Goal: Transaction & Acquisition: Purchase product/service

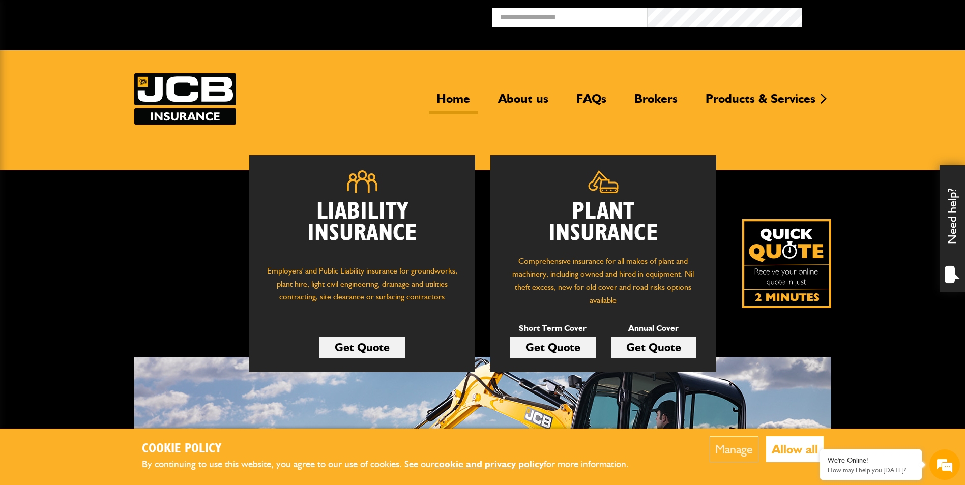
click at [664, 351] on link "Get Quote" at bounding box center [653, 347] width 85 height 21
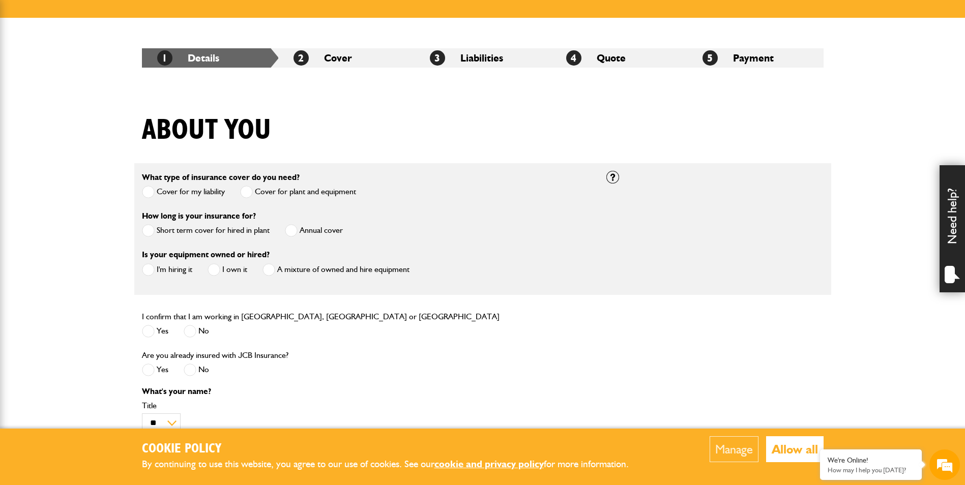
click at [291, 233] on span at bounding box center [291, 230] width 13 height 13
click at [146, 272] on span at bounding box center [148, 270] width 13 height 13
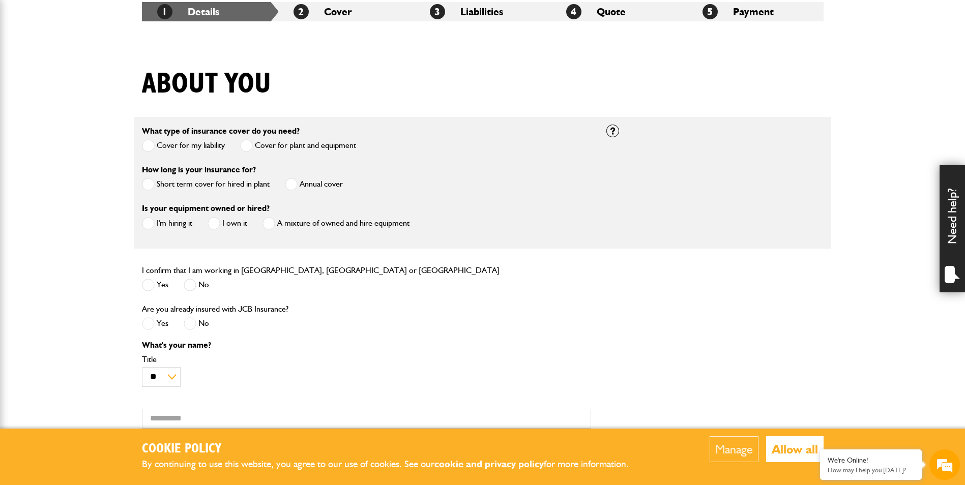
scroll to position [254, 0]
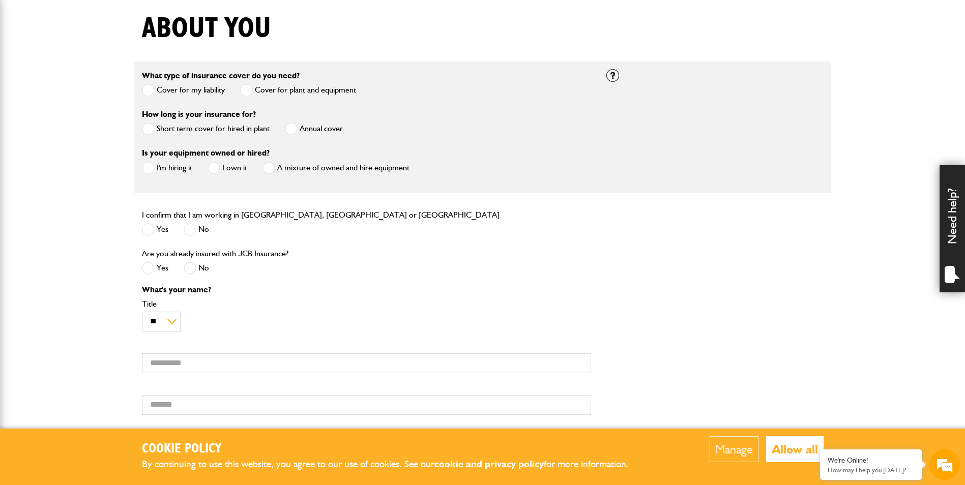
click at [148, 233] on span at bounding box center [148, 229] width 13 height 13
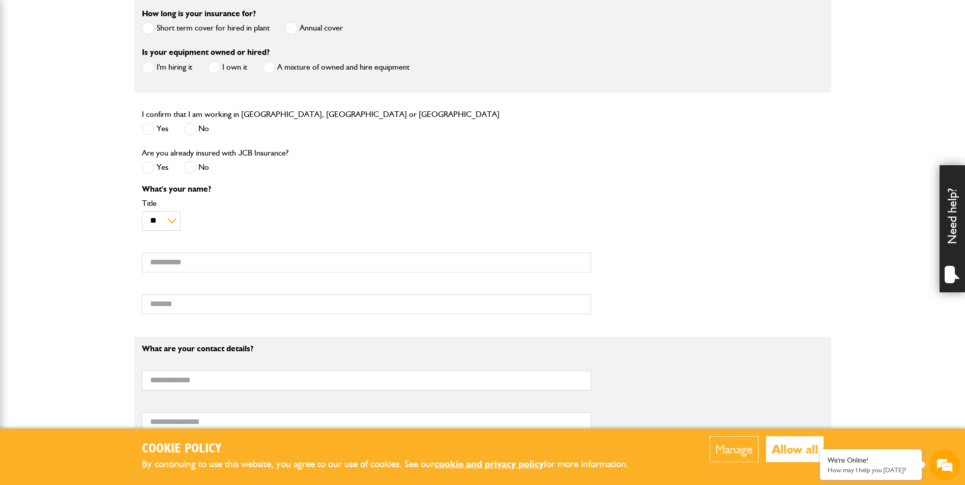
scroll to position [356, 0]
click at [190, 167] on span at bounding box center [190, 166] width 13 height 13
click at [179, 266] on input "First name" at bounding box center [366, 262] width 449 height 20
type input "*****"
type input "****"
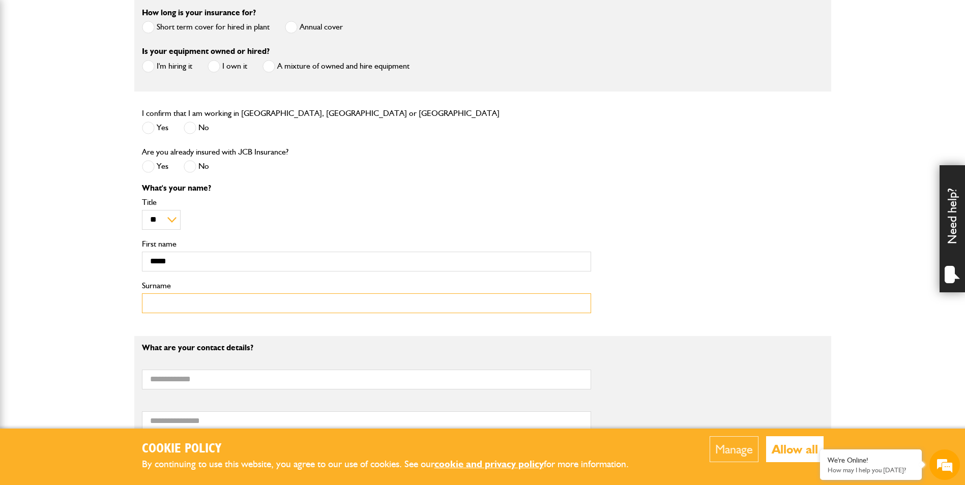
type input "**********"
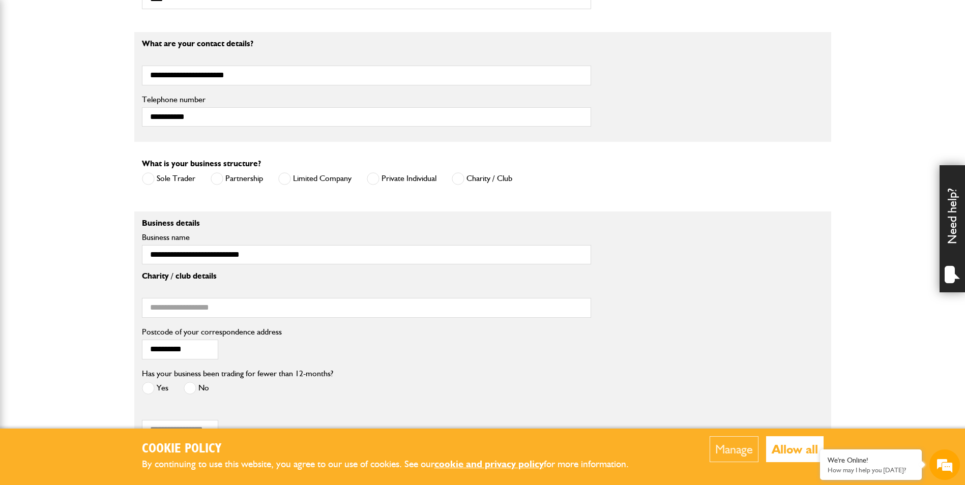
scroll to position [662, 0]
click at [289, 180] on span at bounding box center [284, 177] width 13 height 13
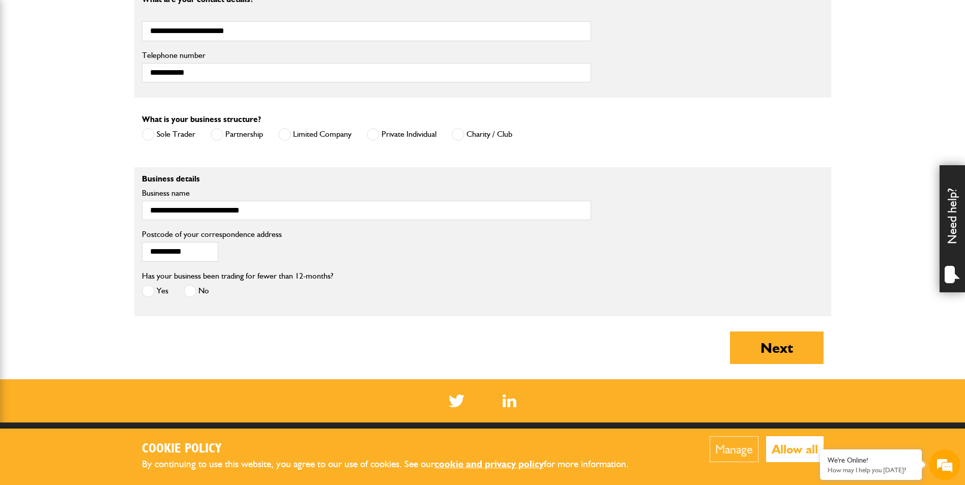
scroll to position [763, 0]
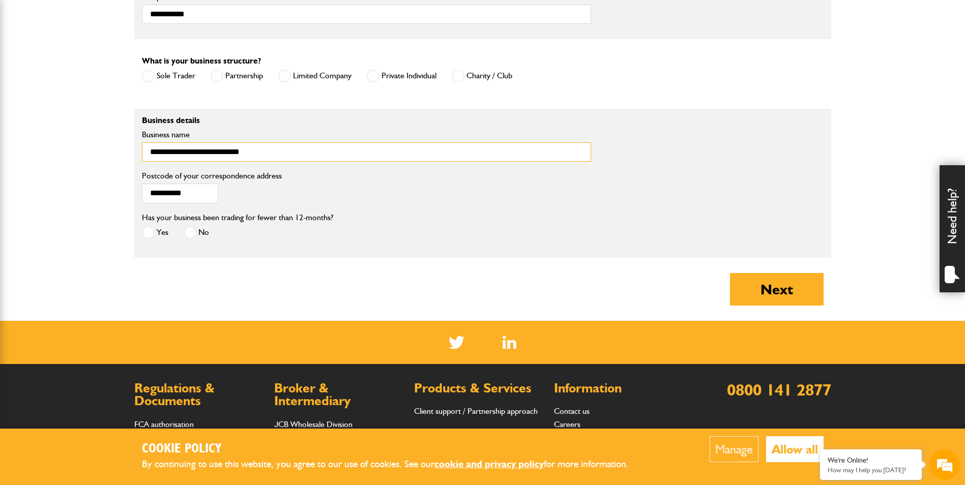
click at [249, 154] on input "**********" at bounding box center [366, 152] width 449 height 20
type input "*"
type input "**********"
click at [200, 197] on input "**********" at bounding box center [180, 194] width 76 height 20
click at [149, 234] on span at bounding box center [148, 232] width 13 height 13
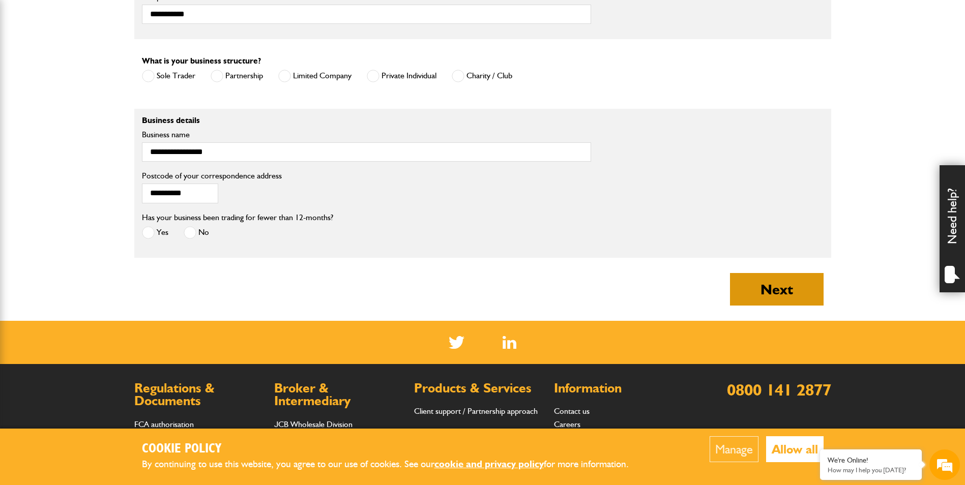
click at [752, 288] on button "Next" at bounding box center [777, 289] width 94 height 33
type input "*****"
type input "**********"
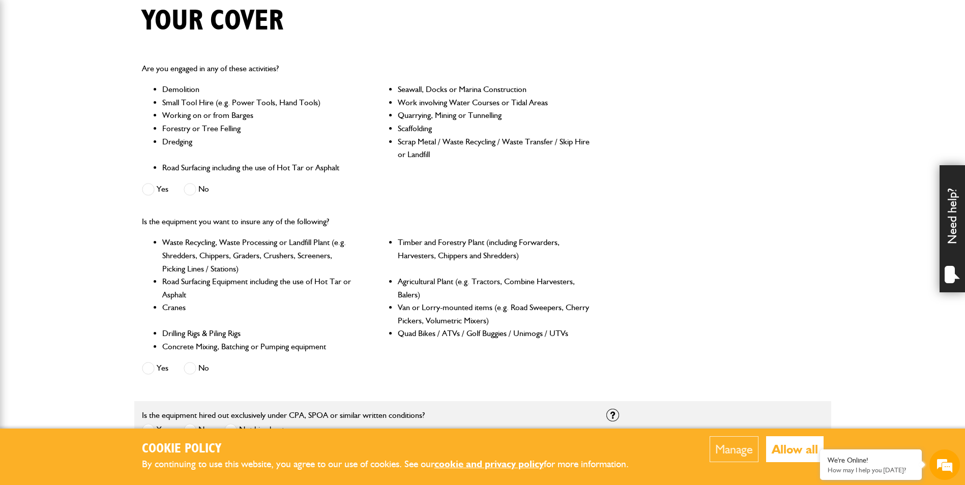
scroll to position [254, 0]
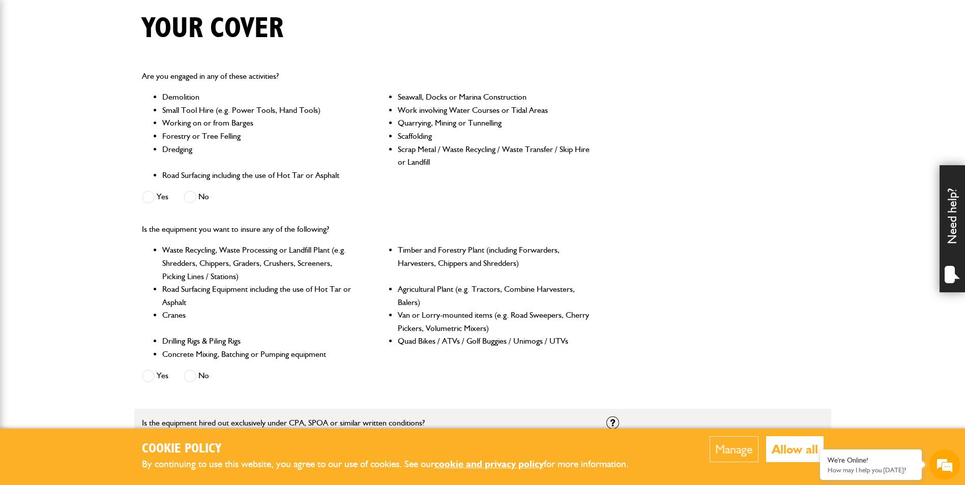
click at [188, 196] on span at bounding box center [190, 197] width 13 height 13
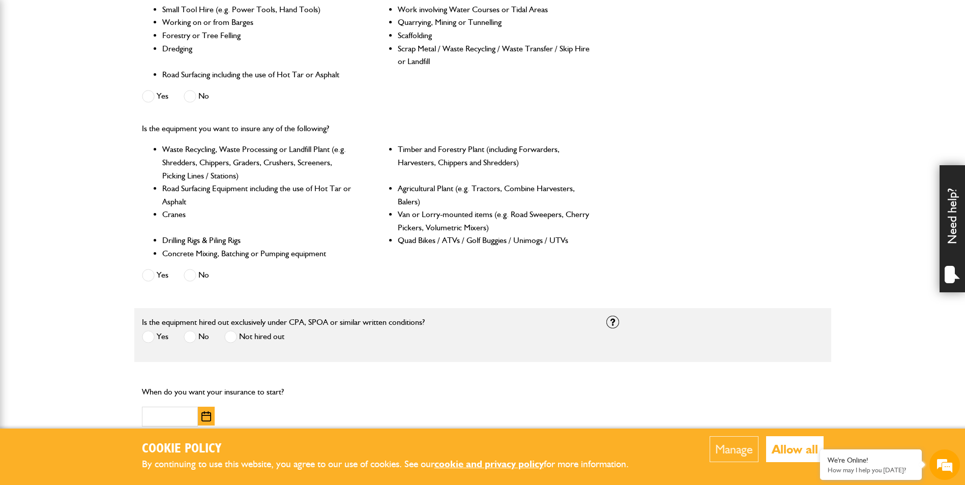
scroll to position [356, 0]
click at [188, 275] on span at bounding box center [190, 274] width 13 height 13
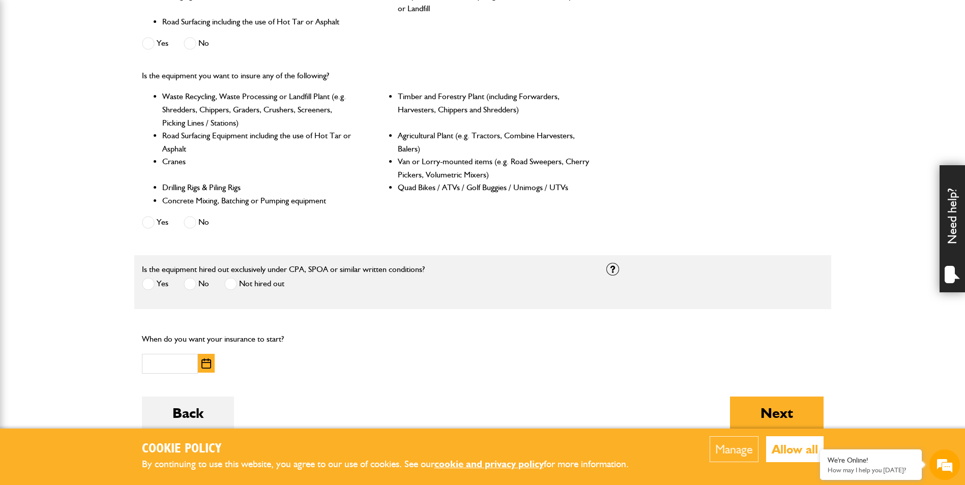
scroll to position [509, 0]
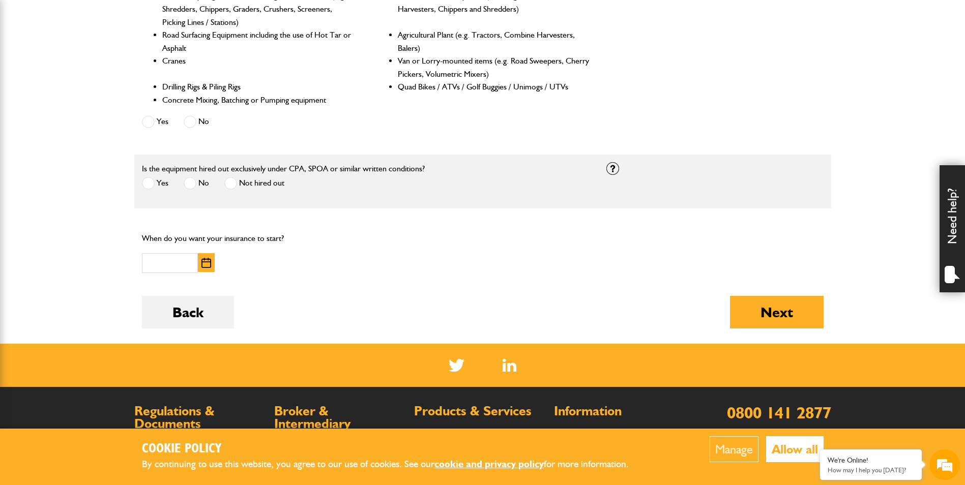
click at [147, 182] on span at bounding box center [148, 183] width 13 height 13
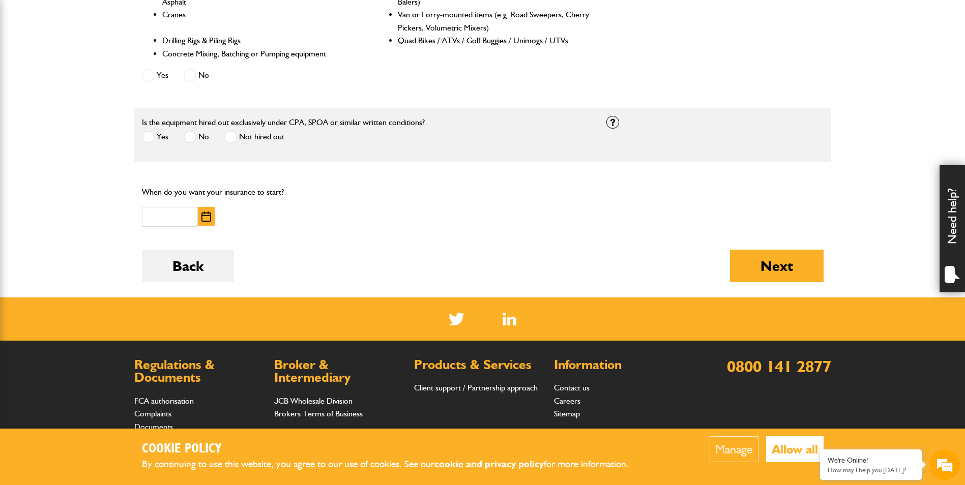
scroll to position [611, 0]
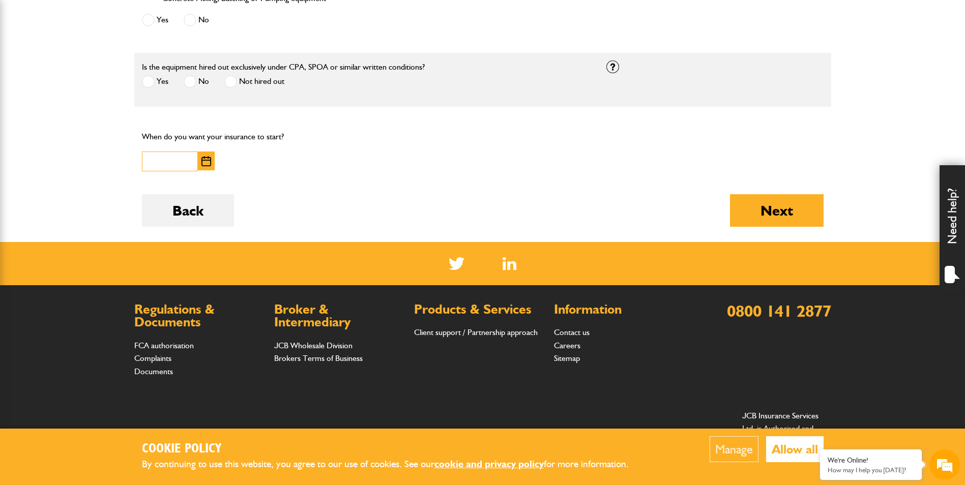
click at [164, 166] on input "text" at bounding box center [170, 162] width 56 height 20
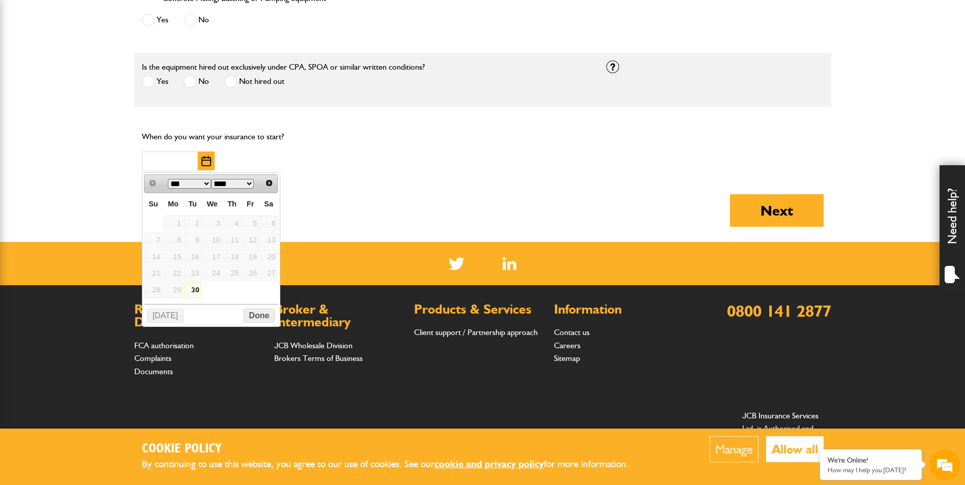
click at [196, 293] on link "30" at bounding box center [192, 290] width 17 height 16
type input "**********"
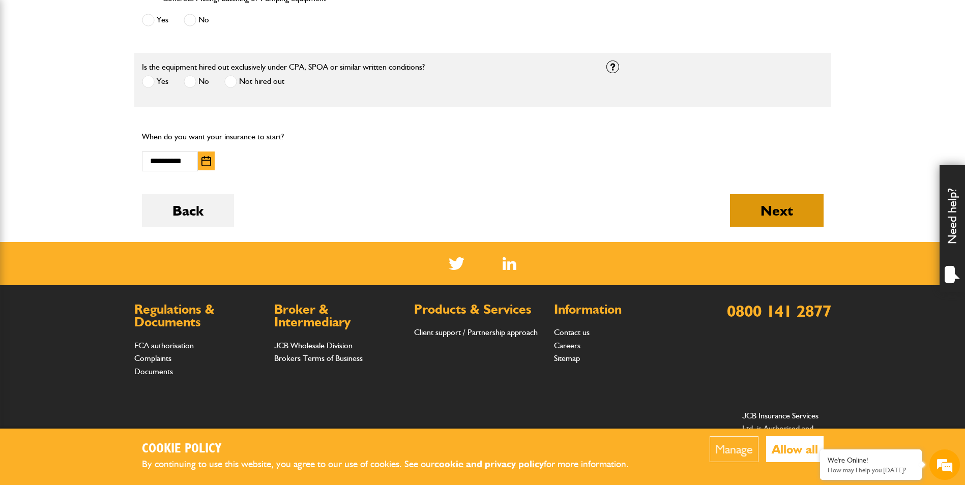
click at [772, 215] on button "Next" at bounding box center [777, 210] width 94 height 33
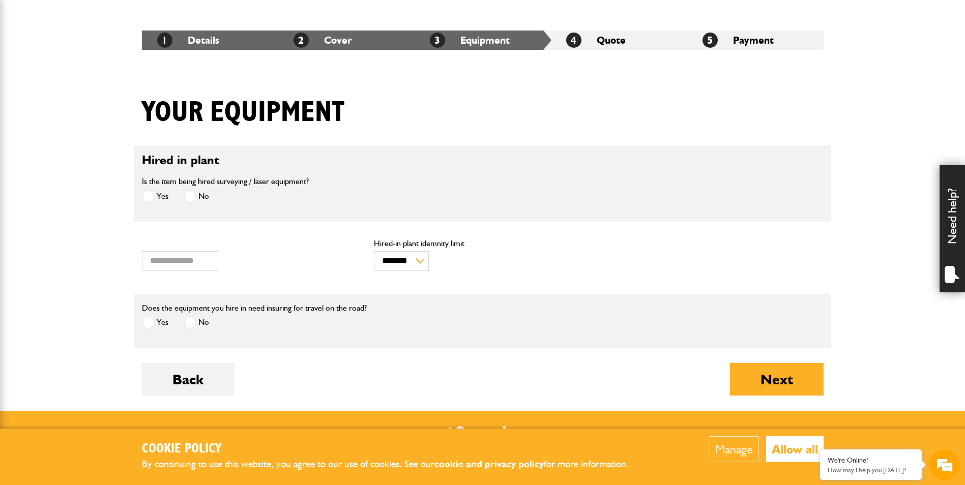
scroll to position [153, 0]
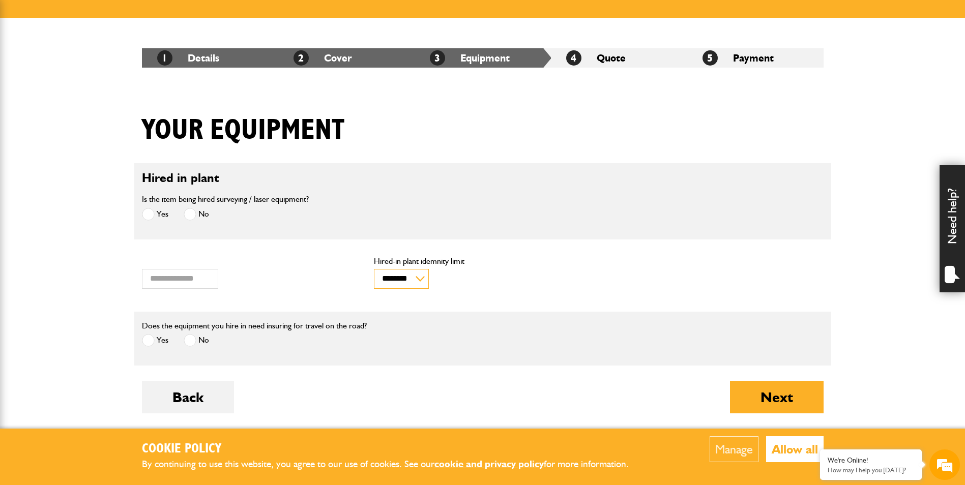
click at [417, 278] on select "******** ********" at bounding box center [401, 279] width 55 height 20
click at [374, 269] on select "******** ********" at bounding box center [401, 279] width 55 height 20
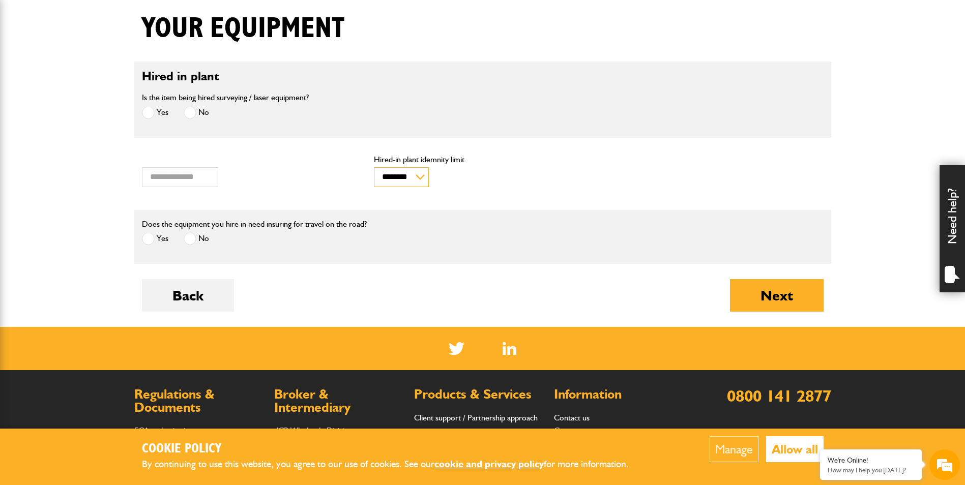
scroll to position [0, 0]
click at [749, 293] on button "Next" at bounding box center [777, 295] width 94 height 33
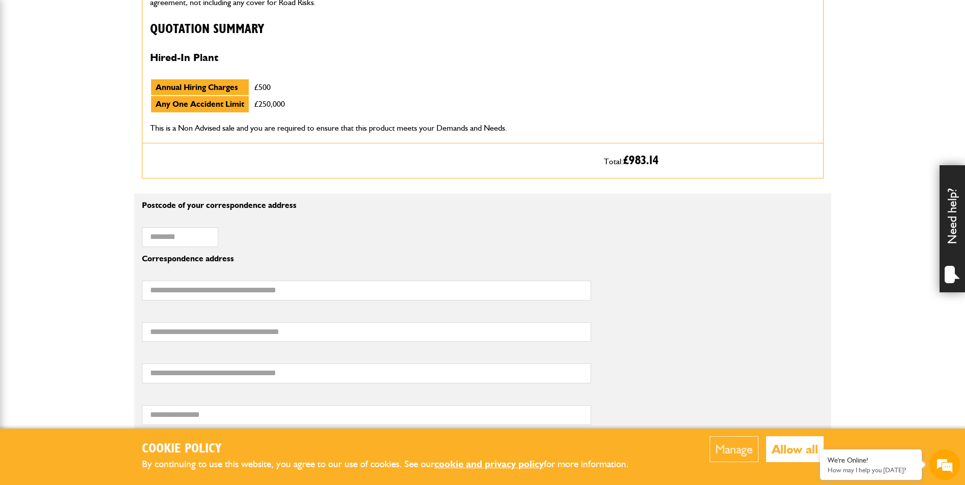
scroll to position [560, 0]
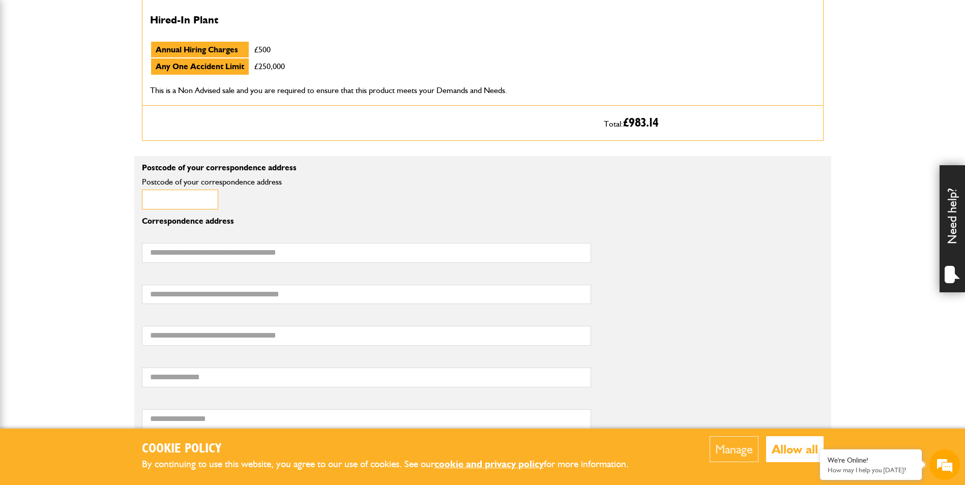
click at [183, 203] on input "Postcode of your correspondence address" at bounding box center [180, 200] width 76 height 20
type input "**********"
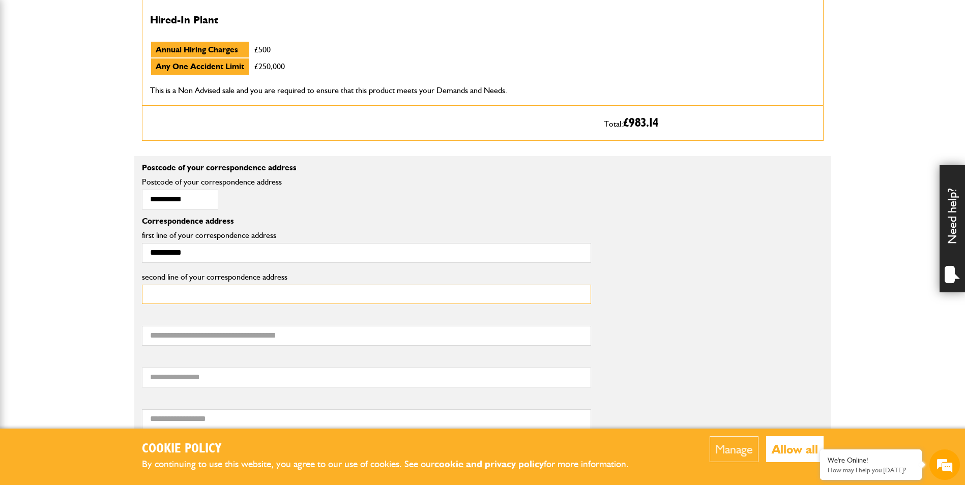
type input "**********"
type input "*"
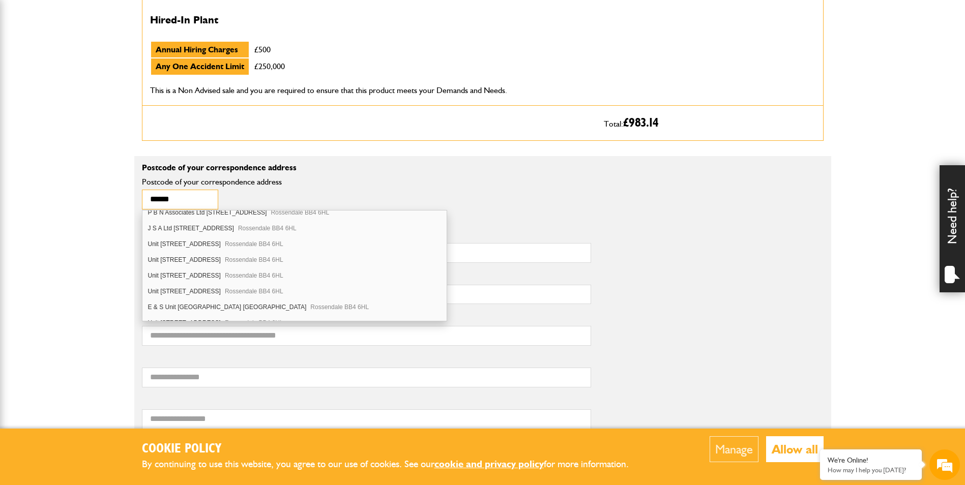
scroll to position [407, 0]
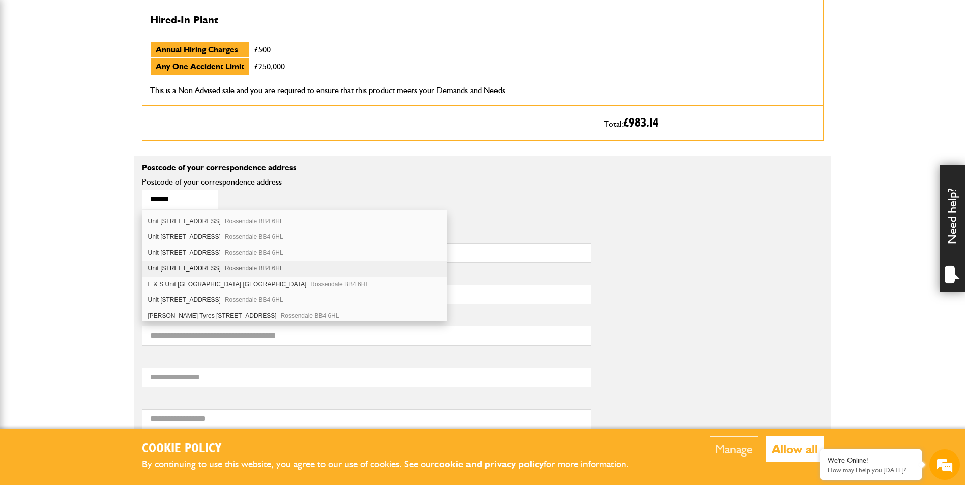
type input "******"
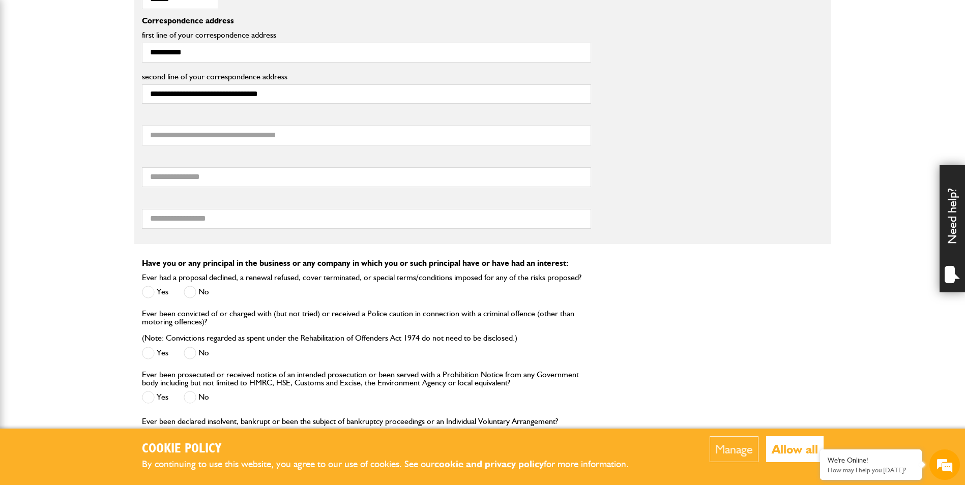
scroll to position [763, 0]
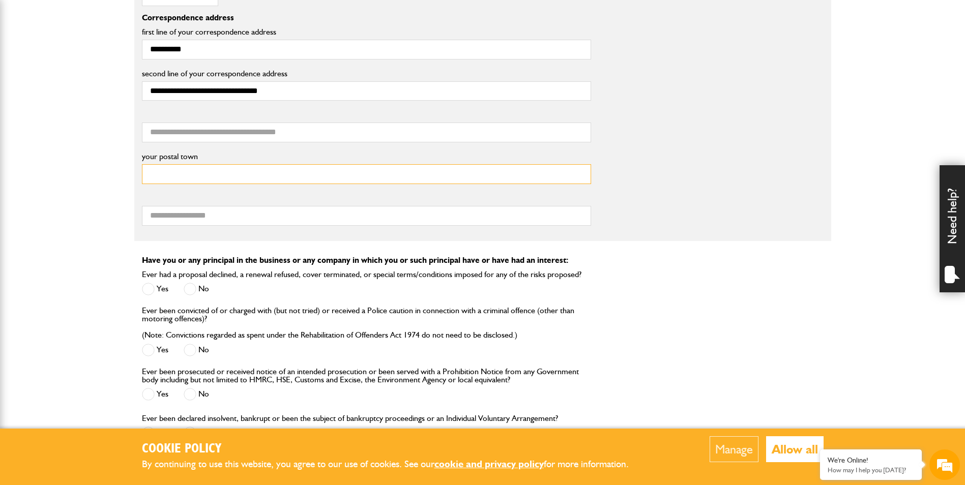
click at [209, 182] on input "your postal town" at bounding box center [366, 174] width 449 height 20
type input "**********"
click at [235, 217] on input "your postal county" at bounding box center [366, 216] width 449 height 20
type input "**"
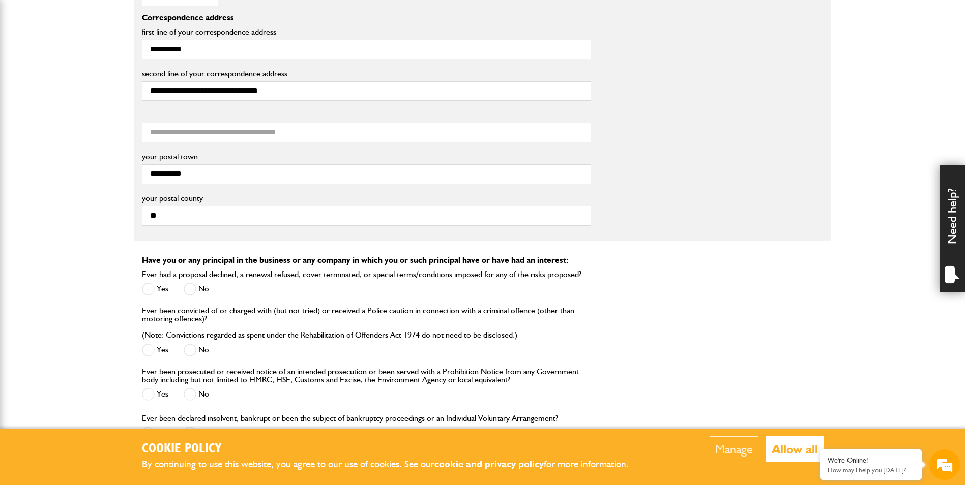
click at [197, 291] on label "No" at bounding box center [196, 289] width 25 height 13
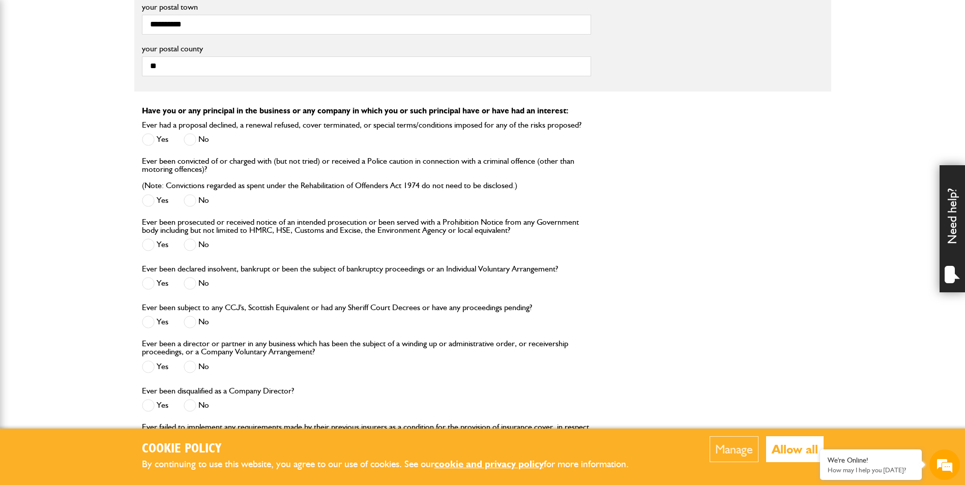
scroll to position [916, 0]
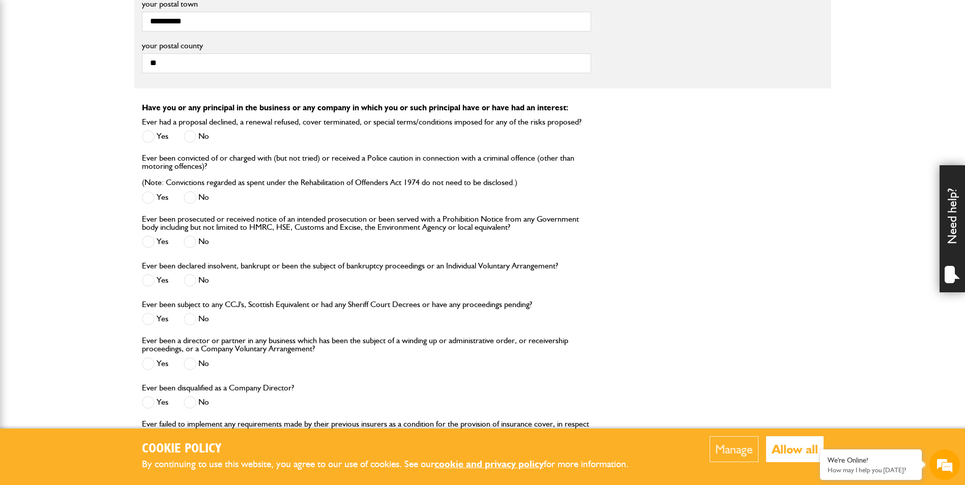
click at [187, 197] on span at bounding box center [190, 197] width 13 height 13
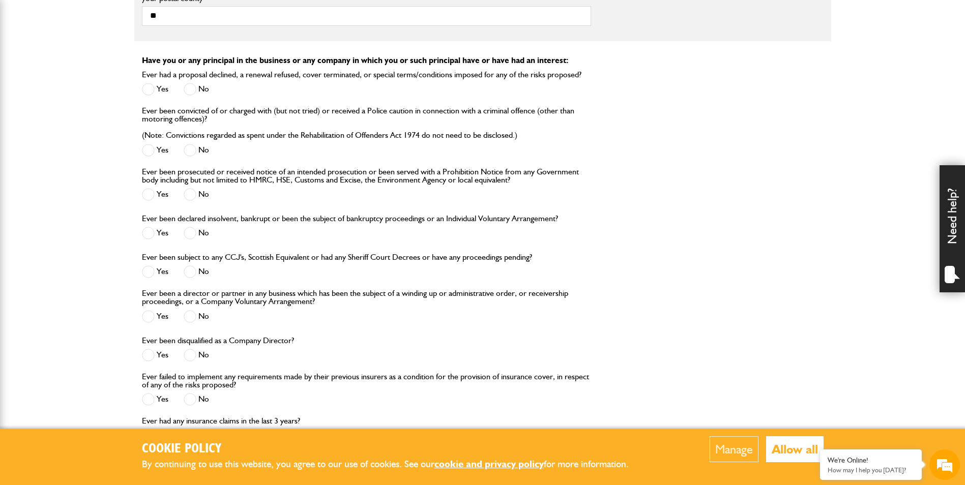
scroll to position [1018, 0]
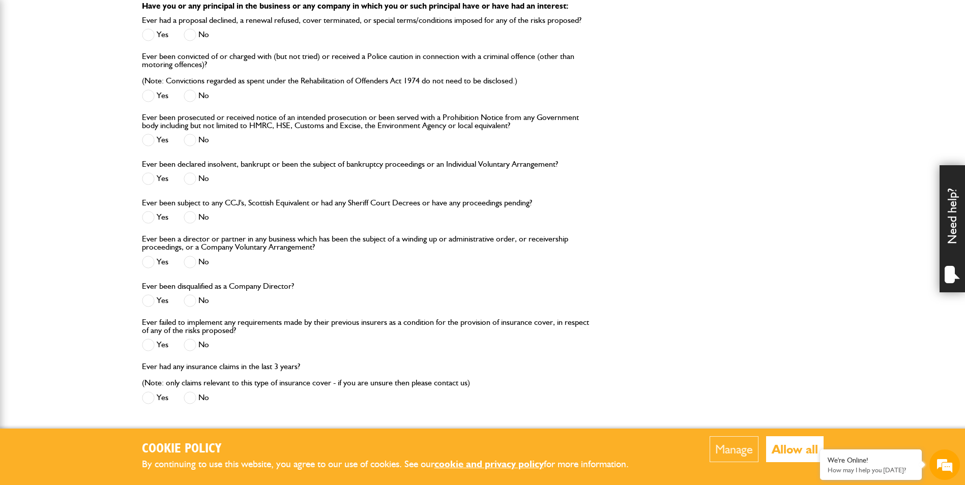
click at [193, 140] on span at bounding box center [190, 140] width 13 height 13
click at [192, 180] on span at bounding box center [190, 179] width 13 height 13
click at [197, 219] on label "No" at bounding box center [196, 217] width 25 height 13
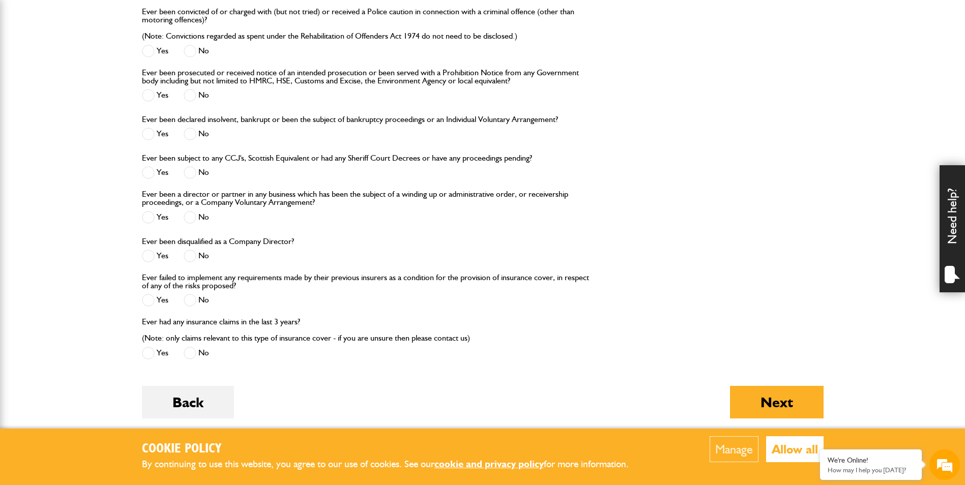
scroll to position [1120, 0]
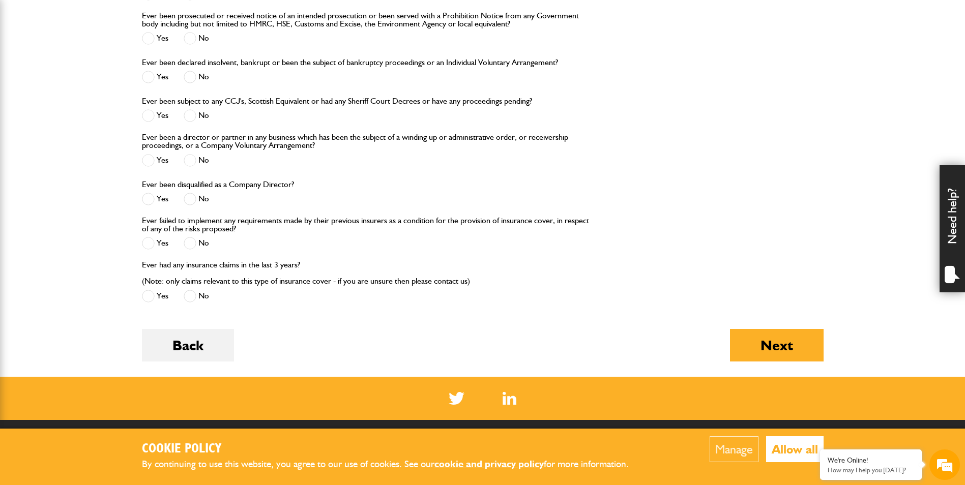
click at [190, 158] on span at bounding box center [190, 160] width 13 height 13
drag, startPoint x: 190, startPoint y: 201, endPoint x: 177, endPoint y: 202, distance: 12.7
click at [189, 201] on span at bounding box center [190, 199] width 13 height 13
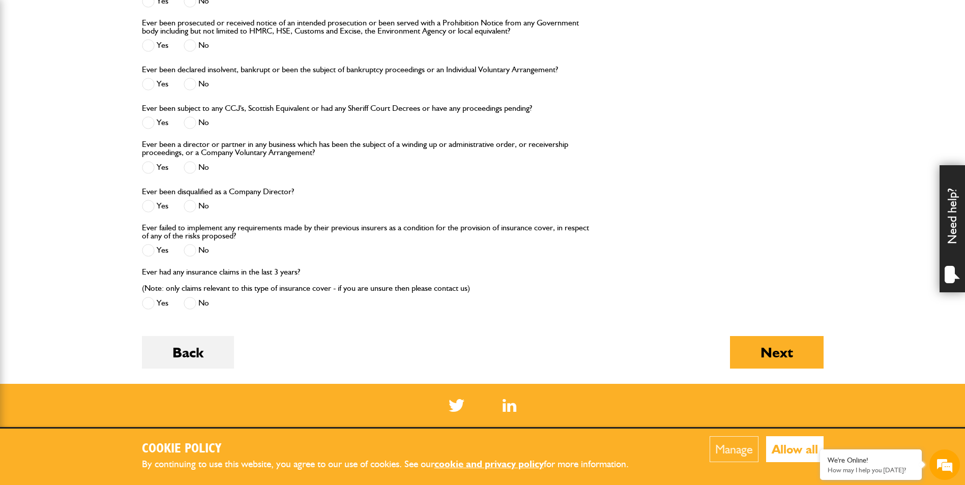
scroll to position [1170, 0]
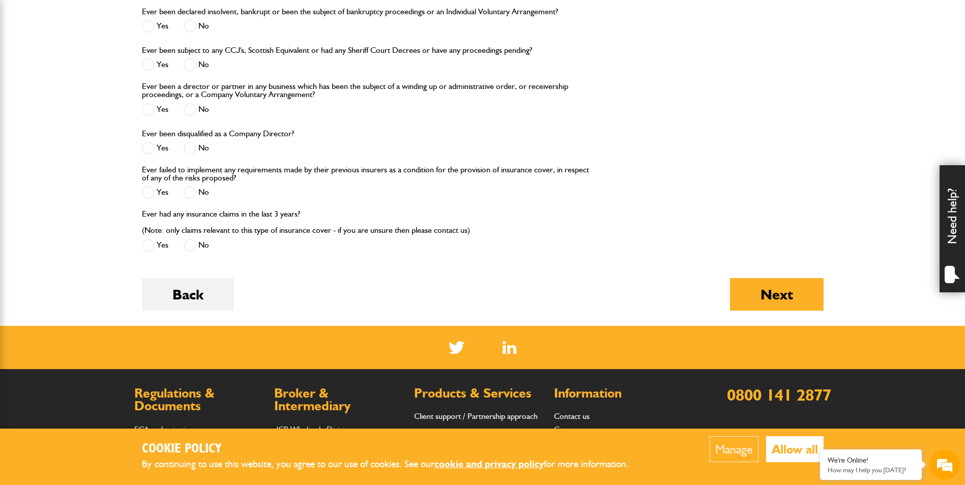
click at [189, 197] on span at bounding box center [190, 192] width 13 height 13
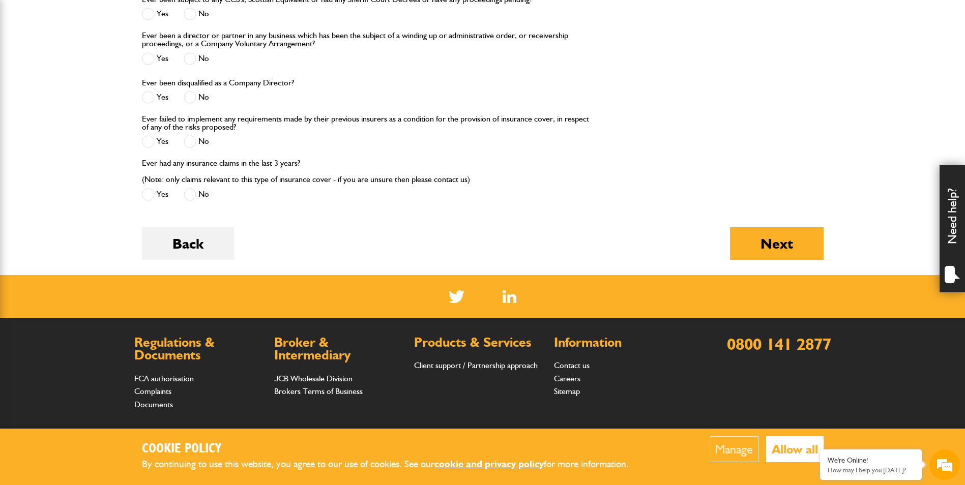
click at [191, 198] on span at bounding box center [190, 194] width 13 height 13
click at [794, 251] on button "Next" at bounding box center [777, 243] width 94 height 33
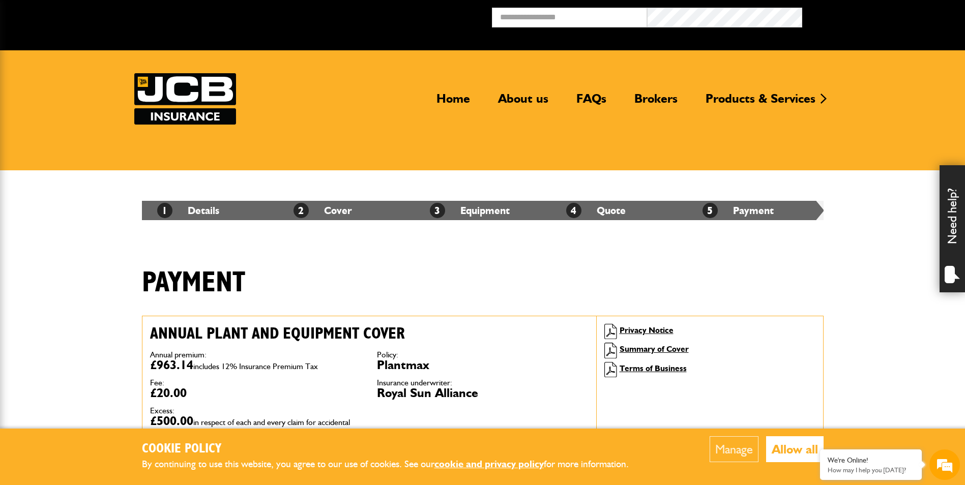
click at [198, 105] on img at bounding box center [185, 98] width 102 height 51
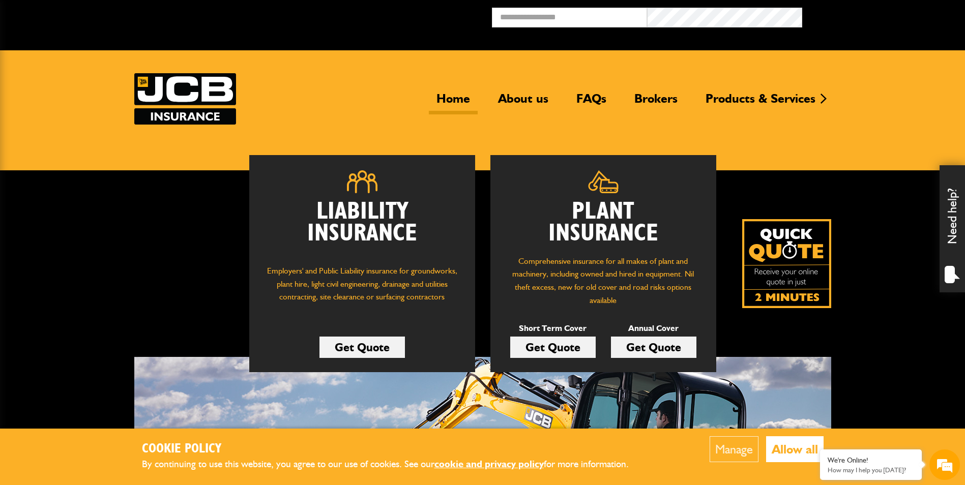
click at [557, 350] on link "Get Quote" at bounding box center [552, 347] width 85 height 21
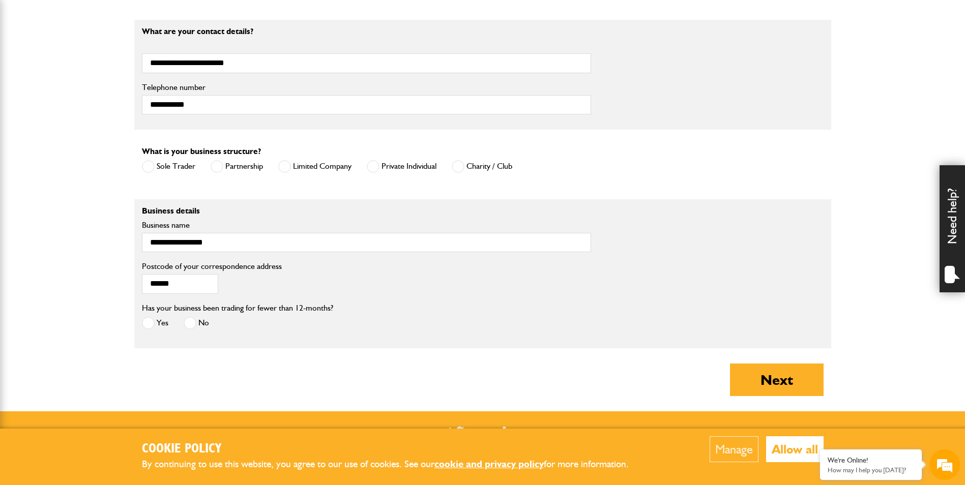
scroll to position [712, 0]
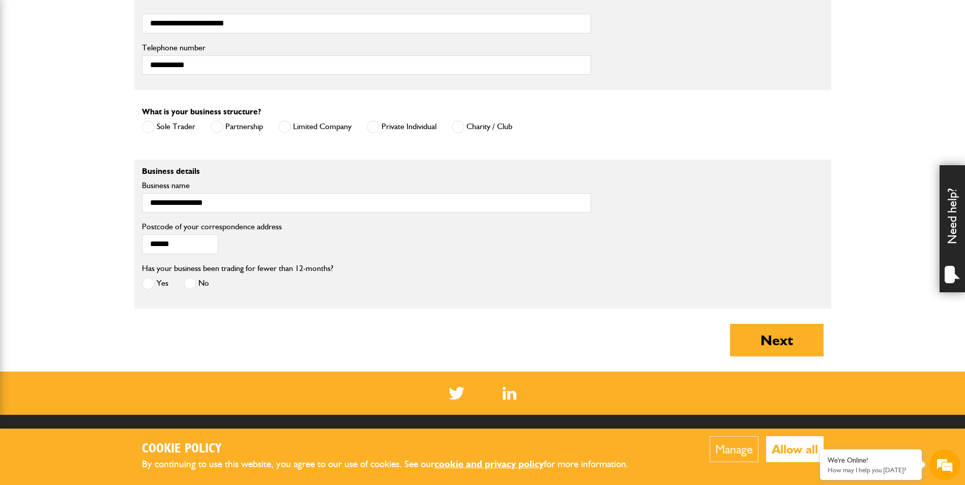
click at [794, 450] on button "Allow all" at bounding box center [795, 450] width 58 height 26
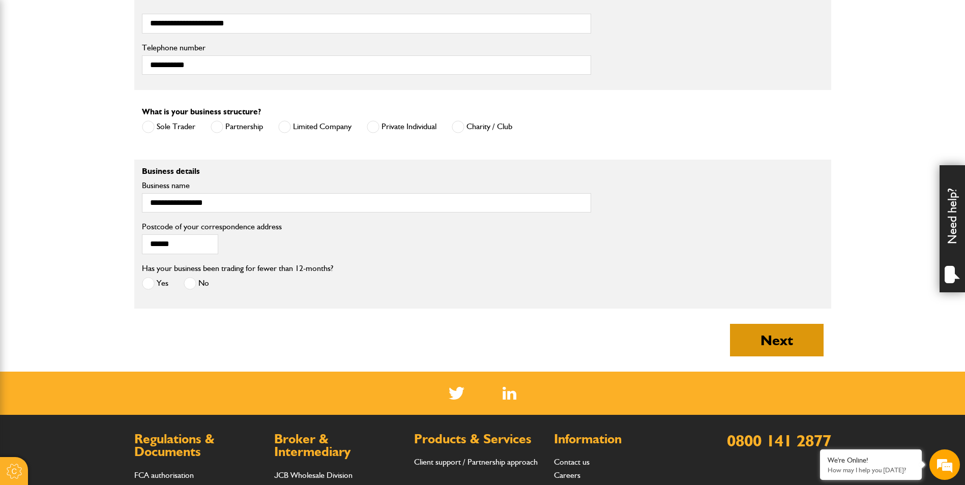
click at [775, 349] on button "Next" at bounding box center [777, 340] width 94 height 33
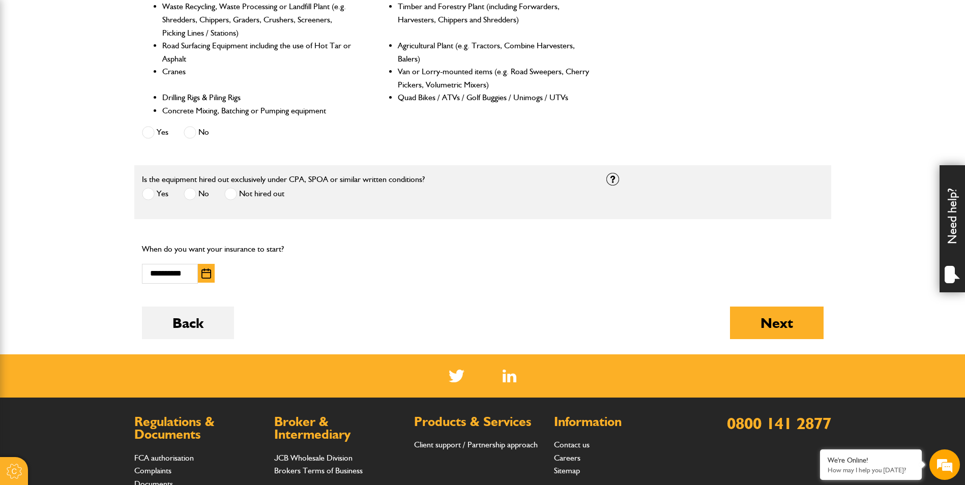
scroll to position [509, 0]
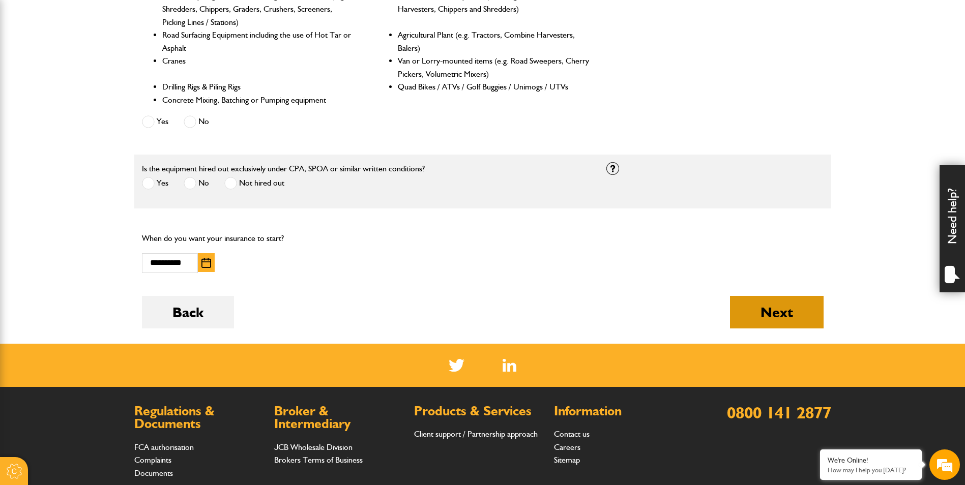
click at [768, 322] on button "Next" at bounding box center [777, 312] width 94 height 33
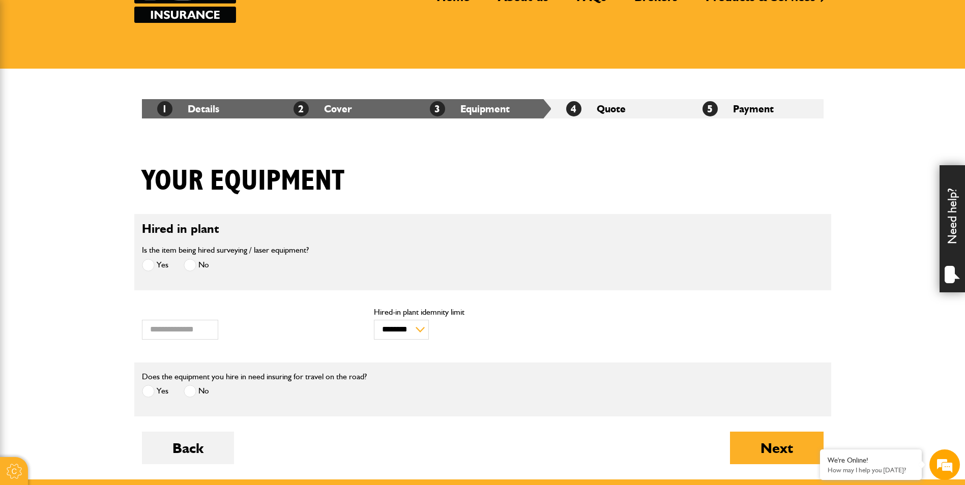
scroll to position [204, 0]
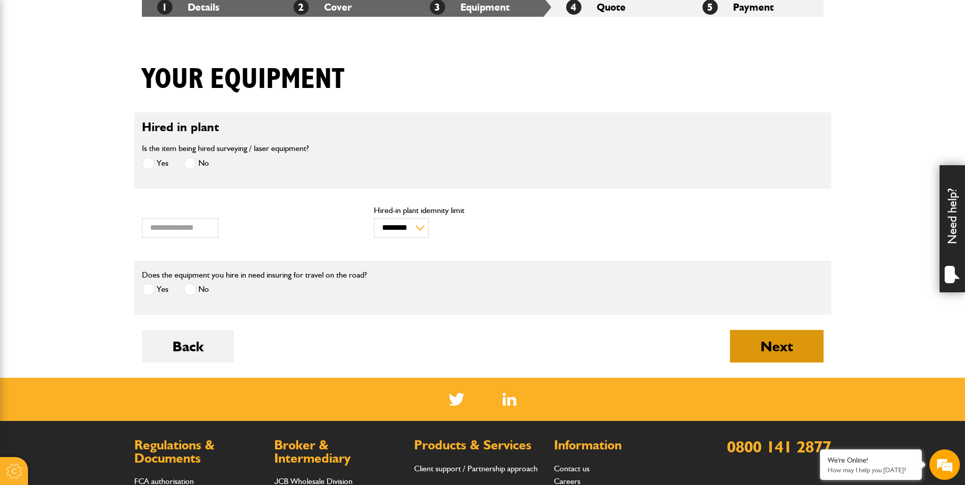
click at [756, 341] on button "Next" at bounding box center [777, 346] width 94 height 33
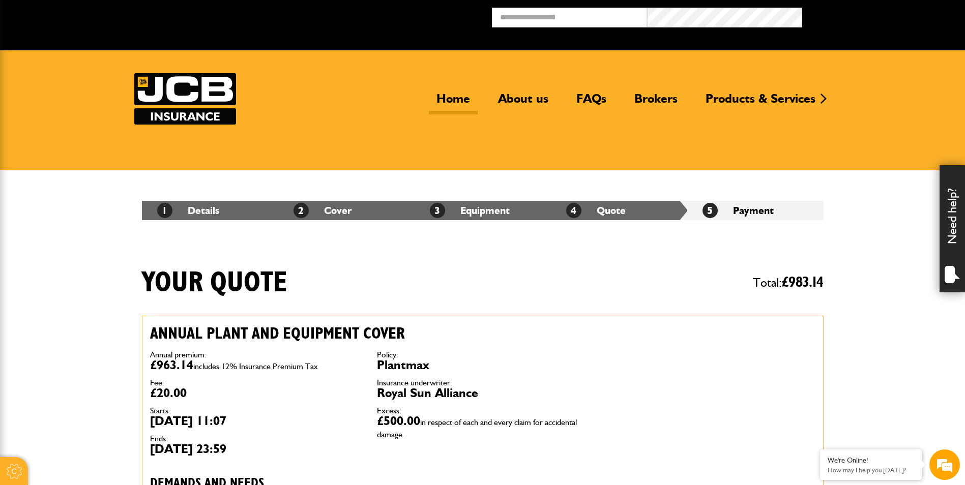
click at [457, 102] on link "Home" at bounding box center [453, 102] width 49 height 23
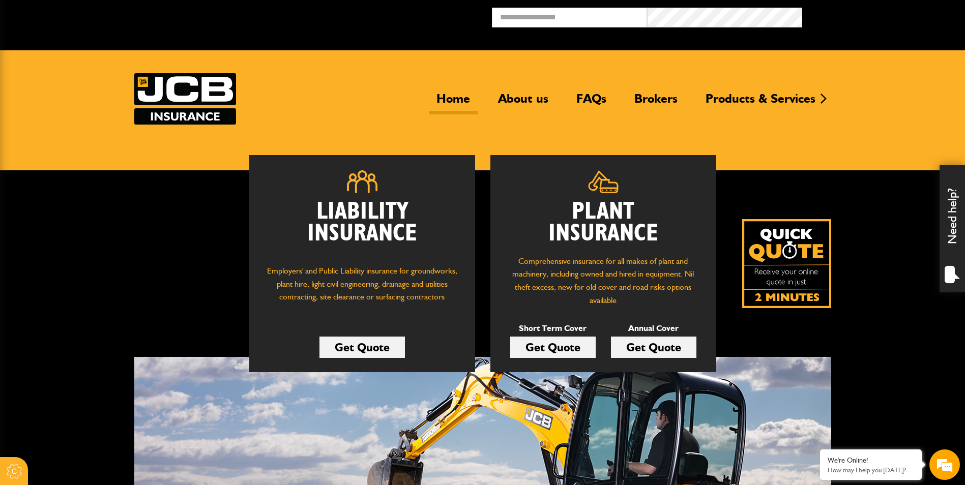
click at [544, 343] on link "Get Quote" at bounding box center [552, 347] width 85 height 21
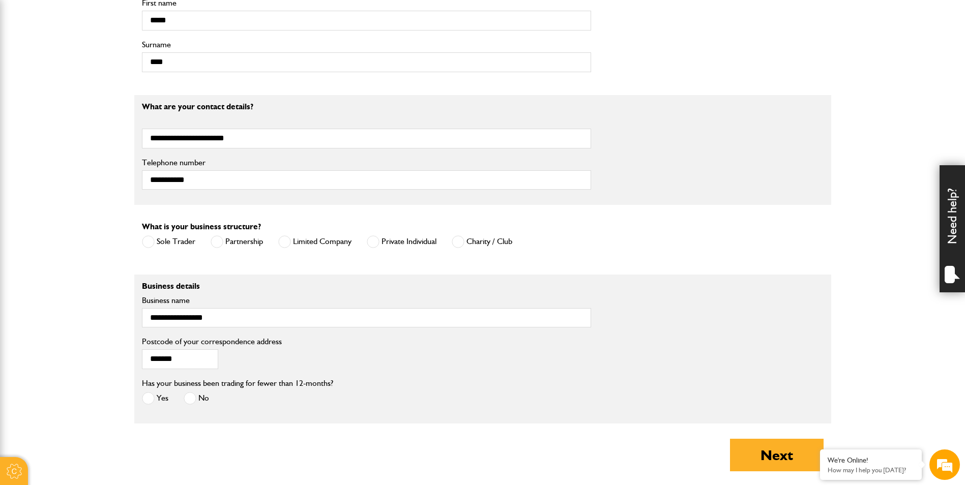
scroll to position [611, 0]
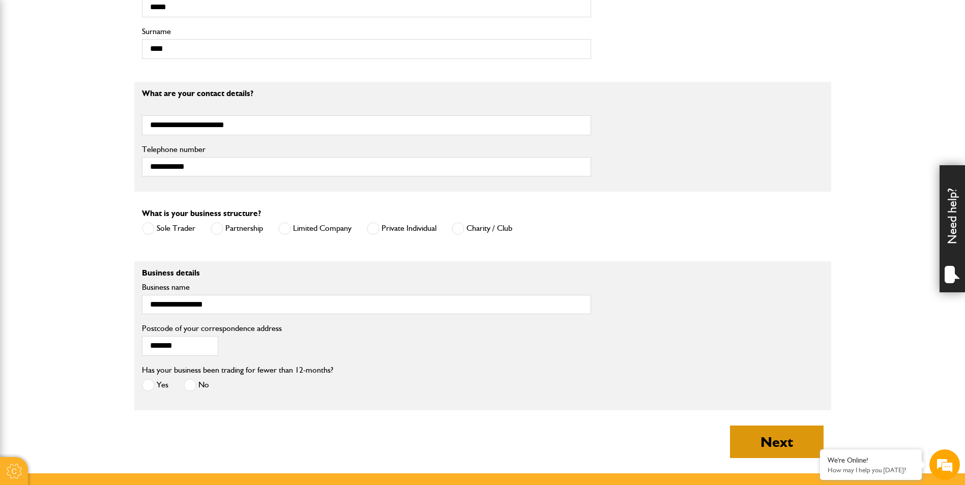
drag, startPoint x: 786, startPoint y: 442, endPoint x: 781, endPoint y: 441, distance: 5.1
click at [785, 441] on button "Next" at bounding box center [777, 442] width 94 height 33
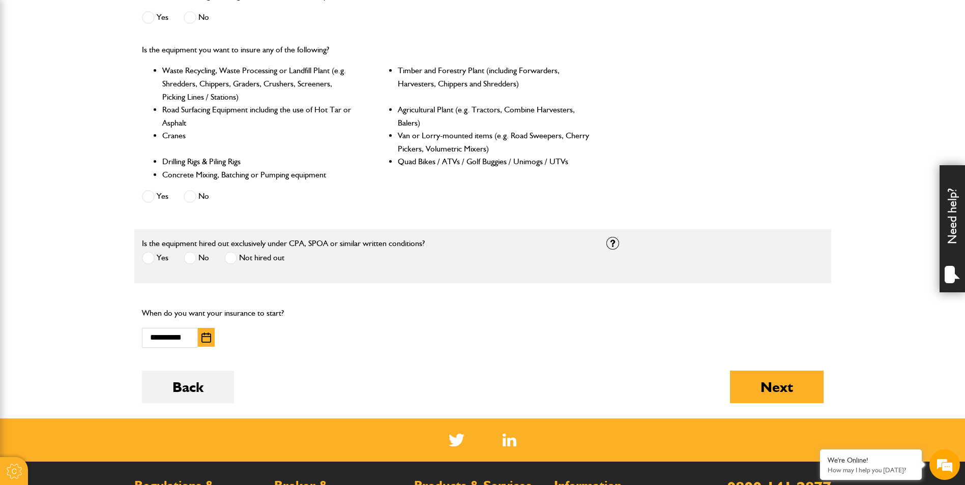
scroll to position [458, 0]
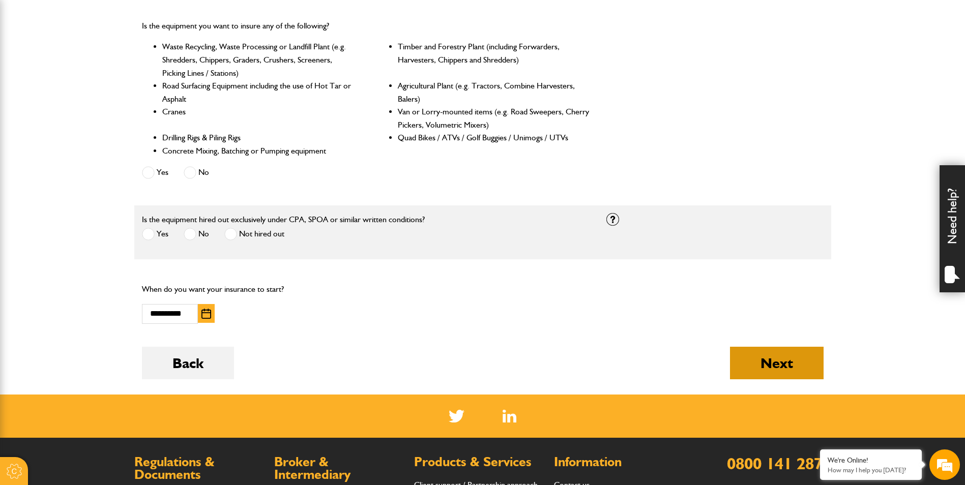
click at [769, 363] on button "Next" at bounding box center [777, 363] width 94 height 33
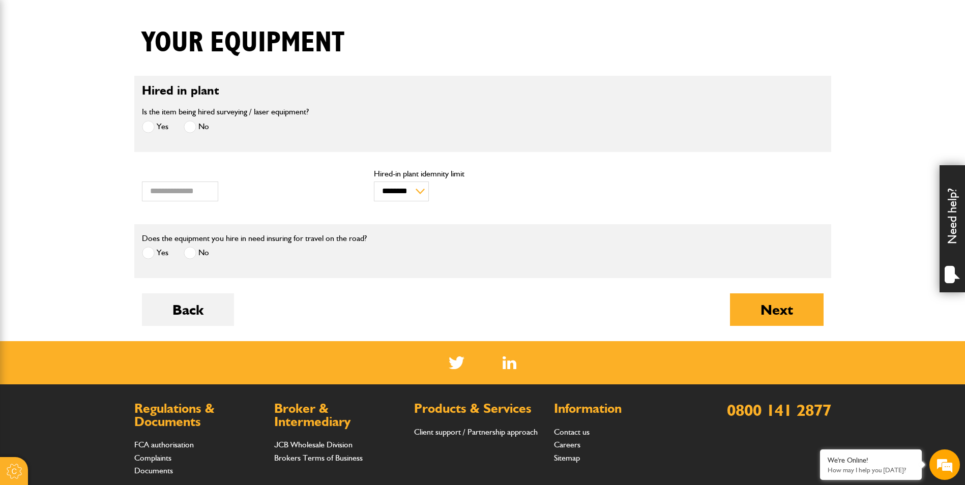
scroll to position [254, 0]
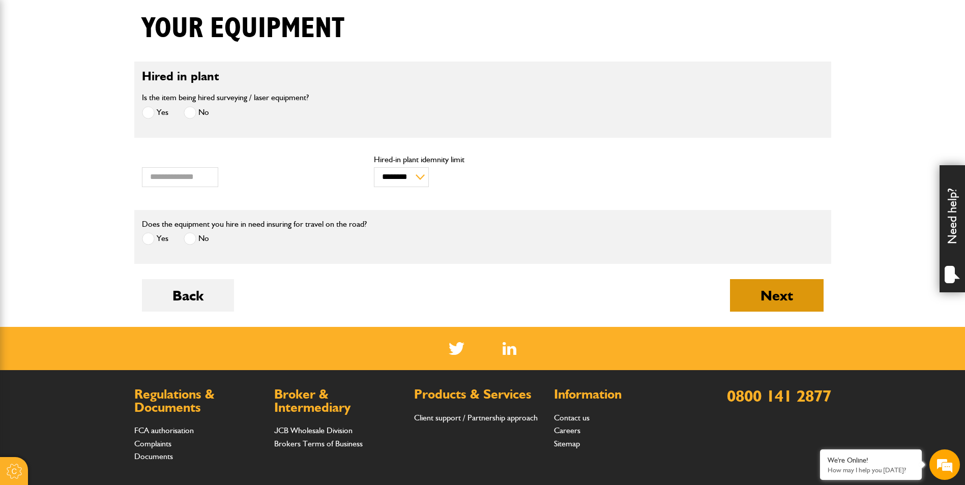
click at [751, 296] on button "Next" at bounding box center [777, 295] width 94 height 33
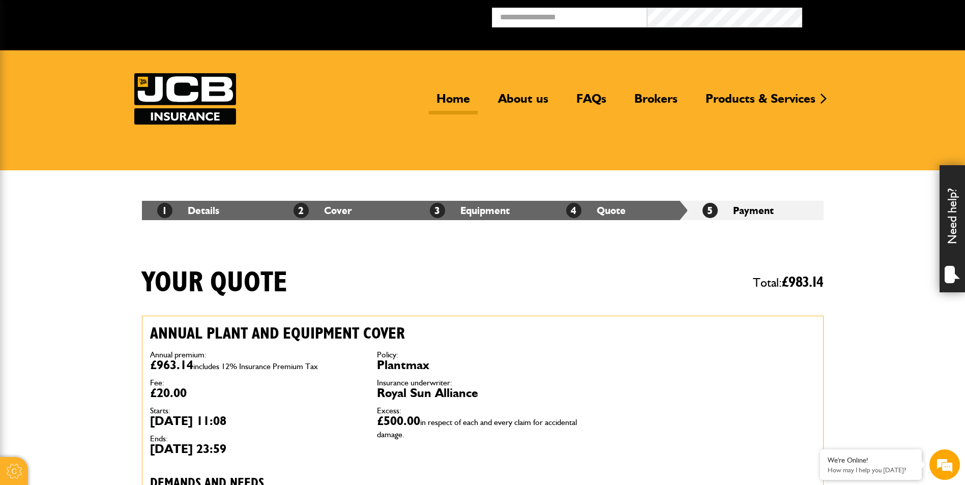
click at [464, 98] on link "Home" at bounding box center [453, 102] width 49 height 23
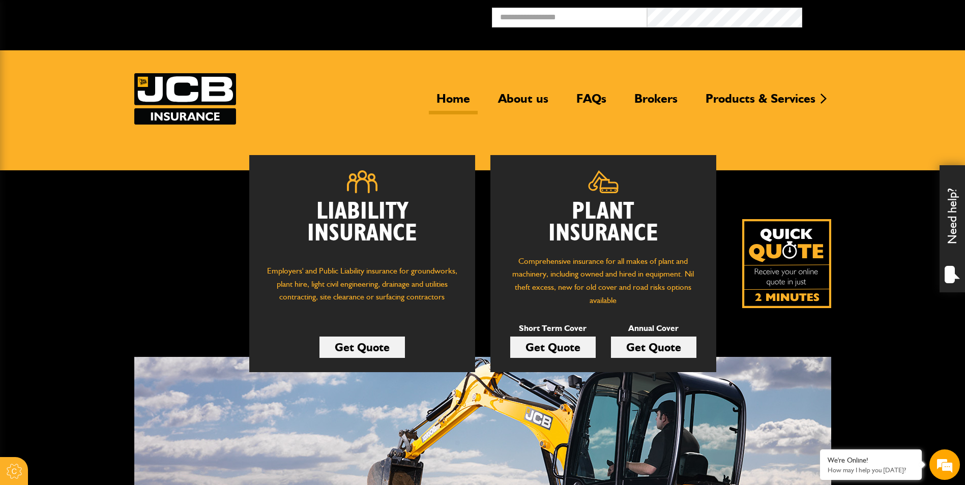
click at [547, 346] on link "Get Quote" at bounding box center [552, 347] width 85 height 21
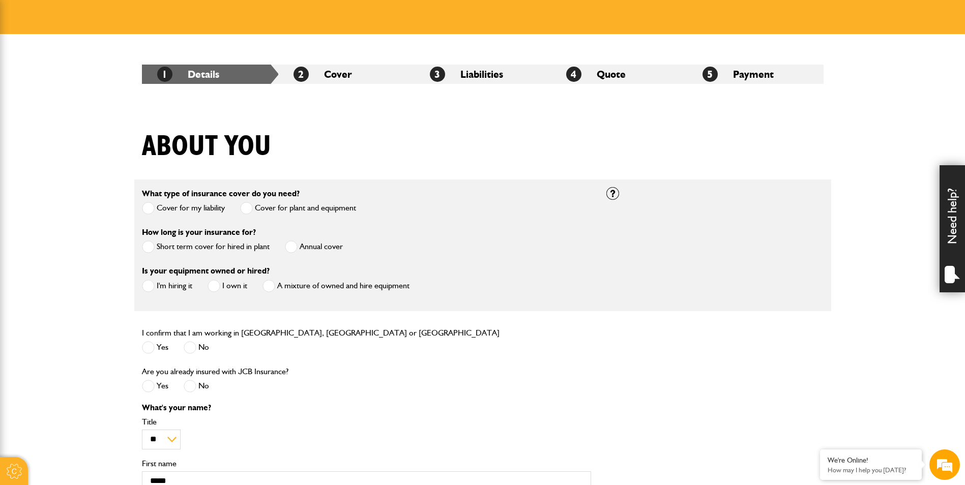
scroll to position [153, 0]
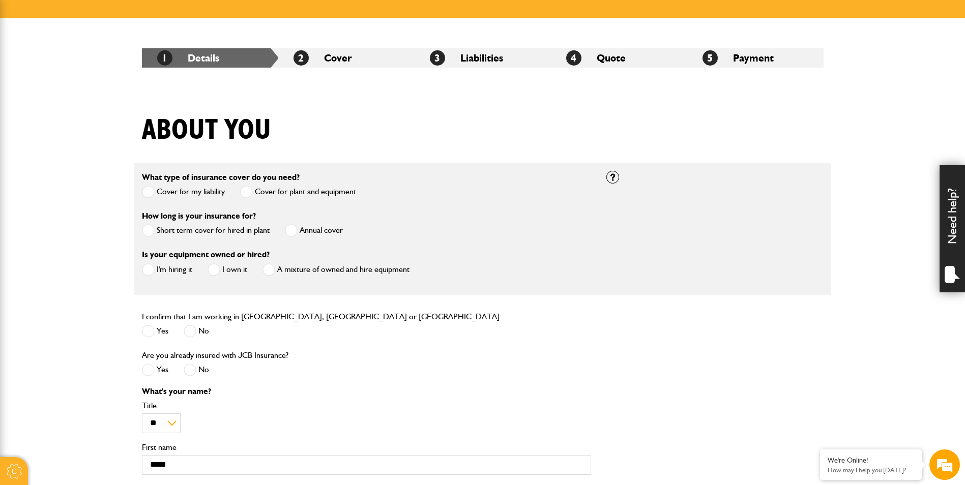
click at [148, 234] on span at bounding box center [148, 230] width 13 height 13
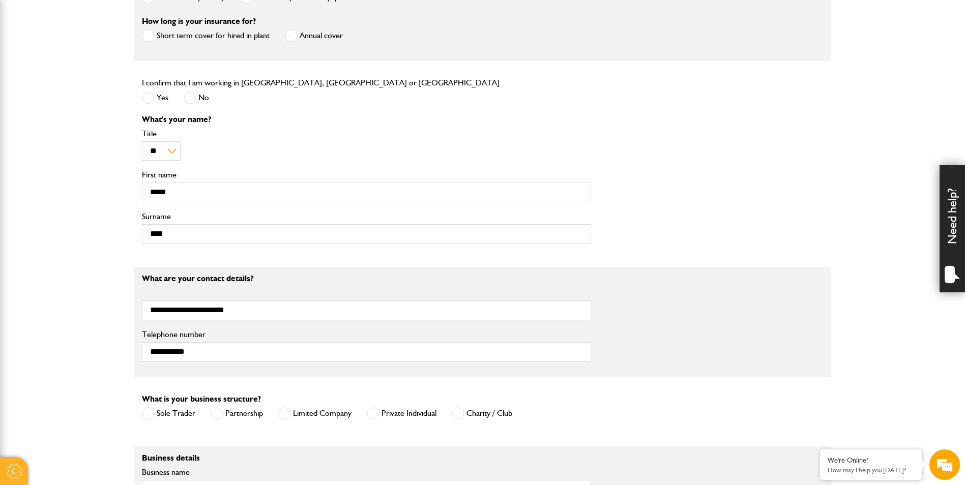
scroll to position [509, 0]
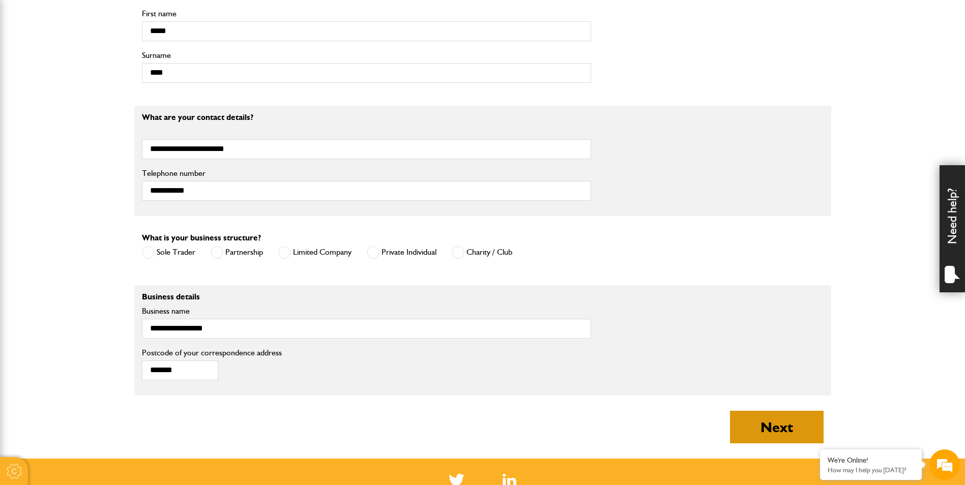
click at [757, 425] on button "Next" at bounding box center [777, 427] width 94 height 33
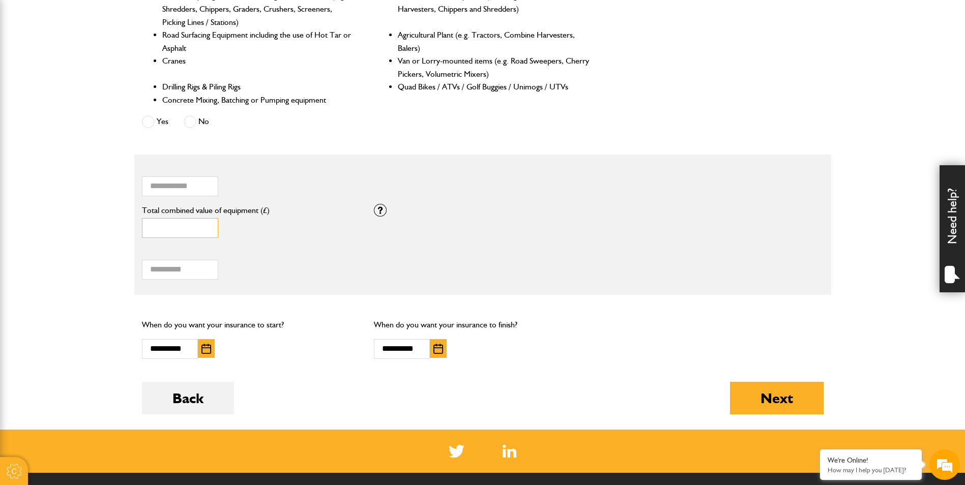
type input "*"
click at [205, 224] on input "*" at bounding box center [180, 228] width 76 height 20
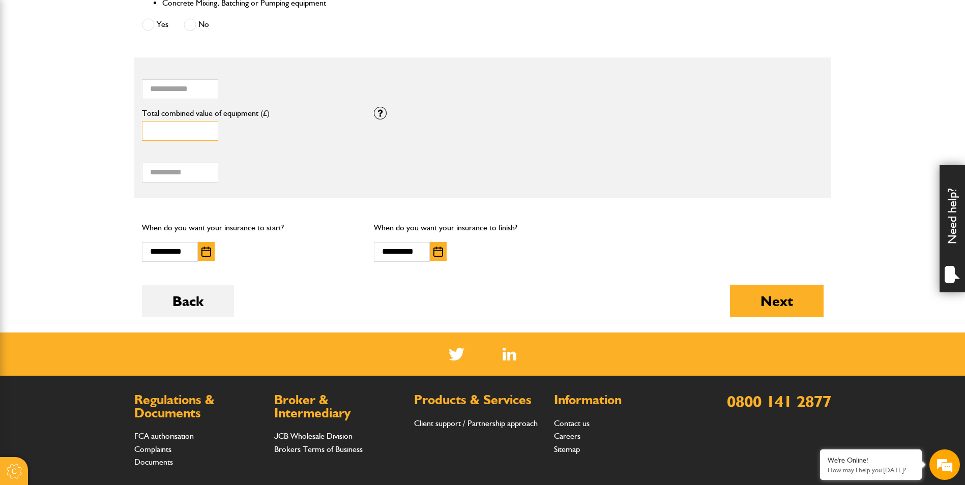
scroll to position [611, 0]
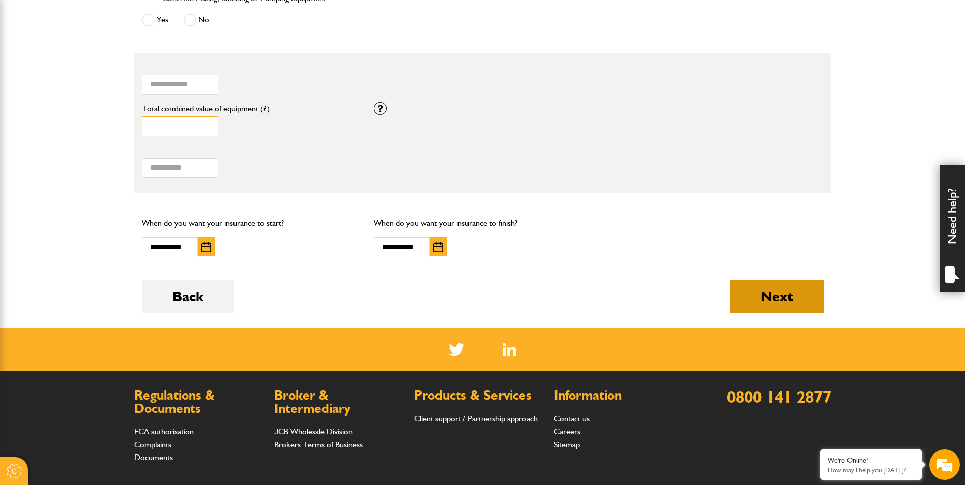
type input "*****"
click at [768, 303] on button "Next" at bounding box center [777, 296] width 94 height 33
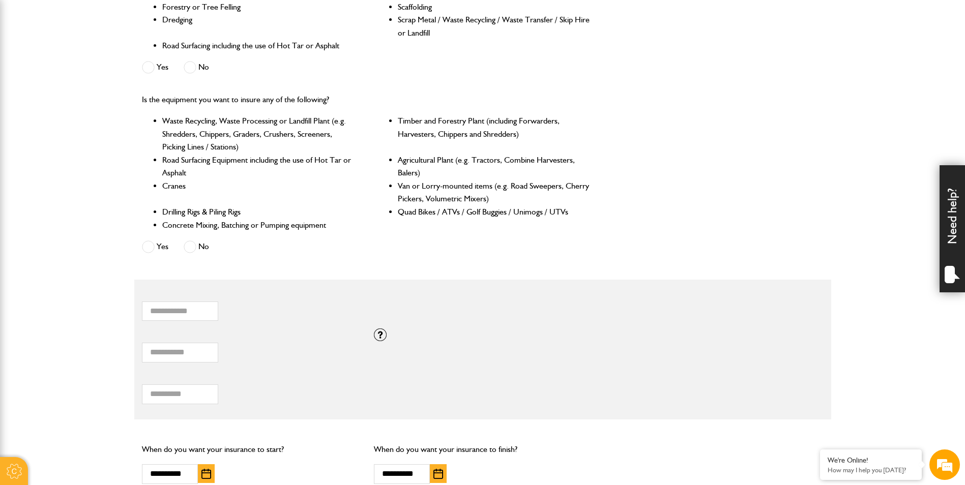
scroll to position [560, 0]
